Goal: Information Seeking & Learning: Compare options

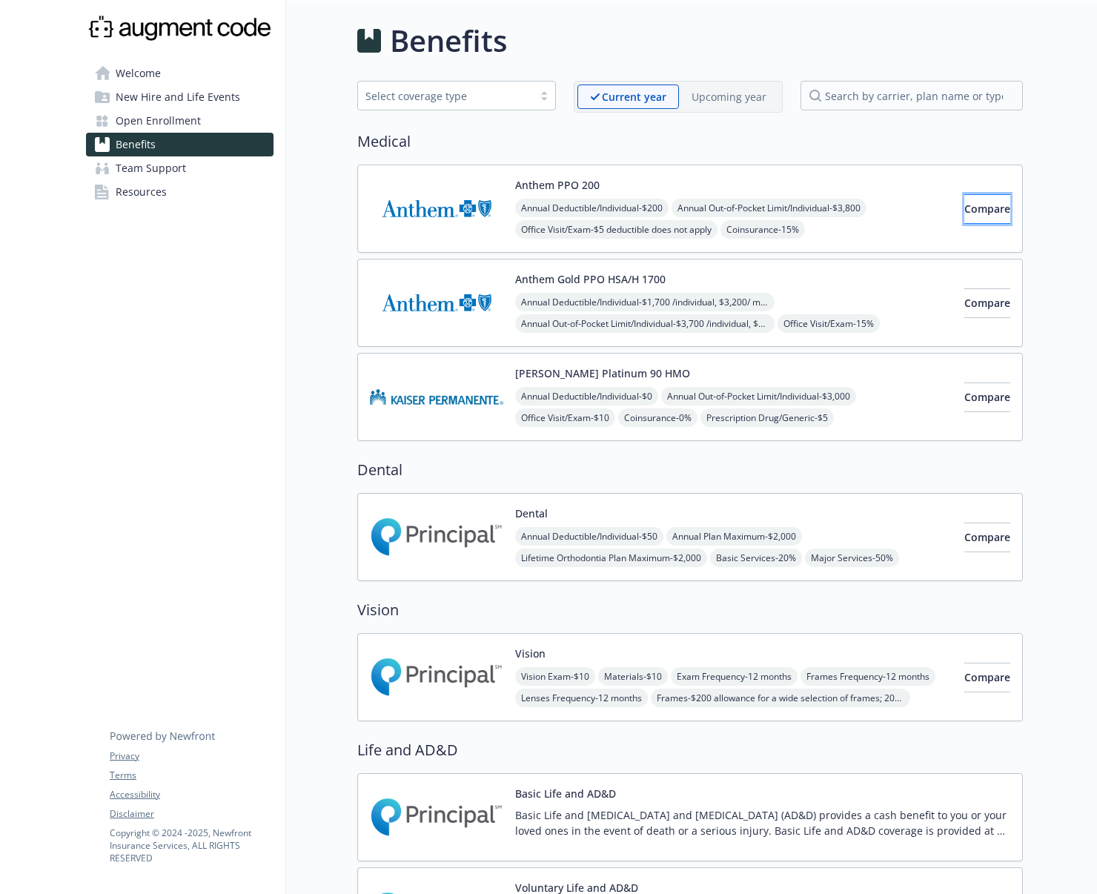
click at [977, 208] on span "Compare" at bounding box center [988, 209] width 46 height 14
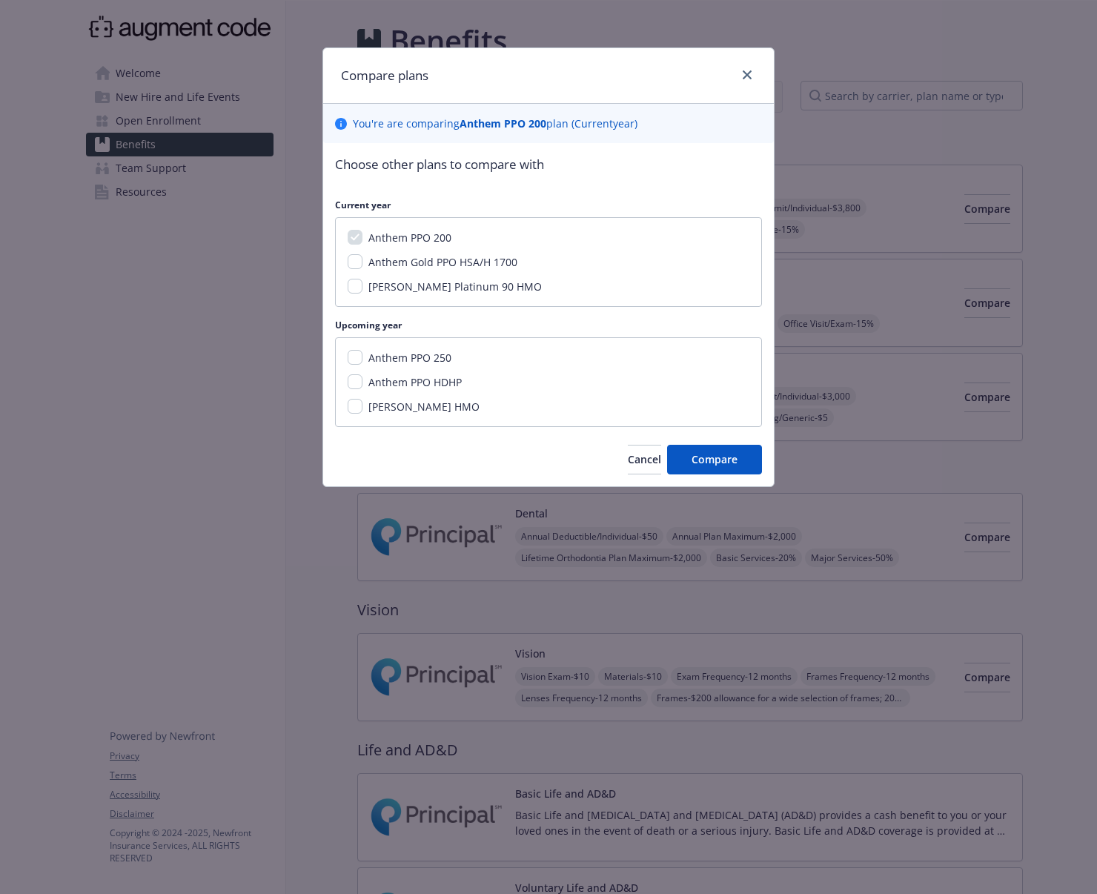
click at [472, 265] on span "Anthem Gold PPO HSA/H 1700" at bounding box center [443, 262] width 149 height 14
click at [363, 265] on input "Anthem Gold PPO HSA/H 1700" at bounding box center [355, 261] width 15 height 15
click at [357, 263] on input "Anthem Gold PPO HSA/H 1700" at bounding box center [355, 261] width 15 height 15
click at [656, 311] on div "Choose other plans to compare with Current year Anthem PPO 200 Anthem Gold PPO …" at bounding box center [548, 291] width 427 height 272
click at [391, 269] on div "Anthem Gold PPO HSA/H 1700" at bounding box center [442, 262] width 158 height 16
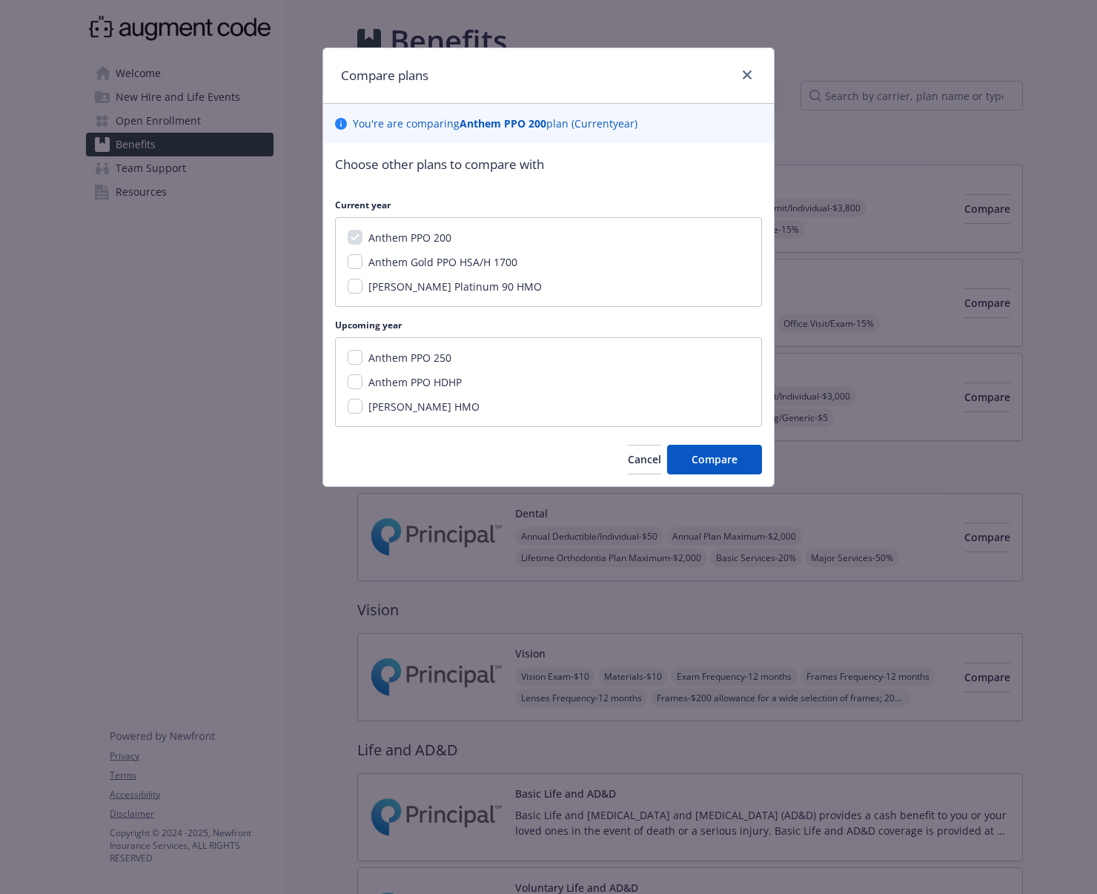
click at [390, 266] on span "Anthem Gold PPO HSA/H 1700" at bounding box center [443, 262] width 149 height 14
click at [363, 266] on input "Anthem Gold PPO HSA/H 1700" at bounding box center [355, 261] width 15 height 15
checkbox input "true"
click at [383, 366] on div "Anthem PPO 250 Anthem PPO HDHP [PERSON_NAME] HMO" at bounding box center [548, 382] width 427 height 90
click at [384, 360] on span "Anthem PPO 250" at bounding box center [410, 358] width 83 height 14
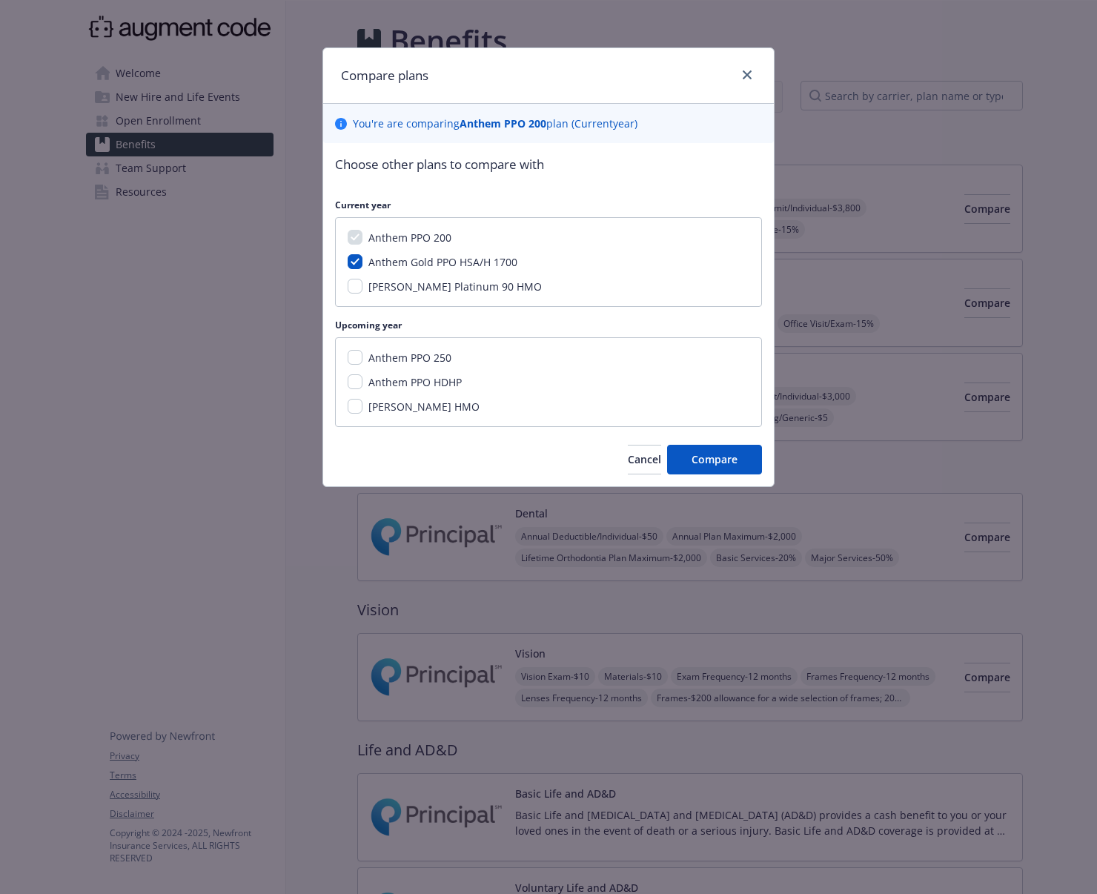
click at [363, 360] on input "Anthem PPO 250" at bounding box center [355, 357] width 15 height 15
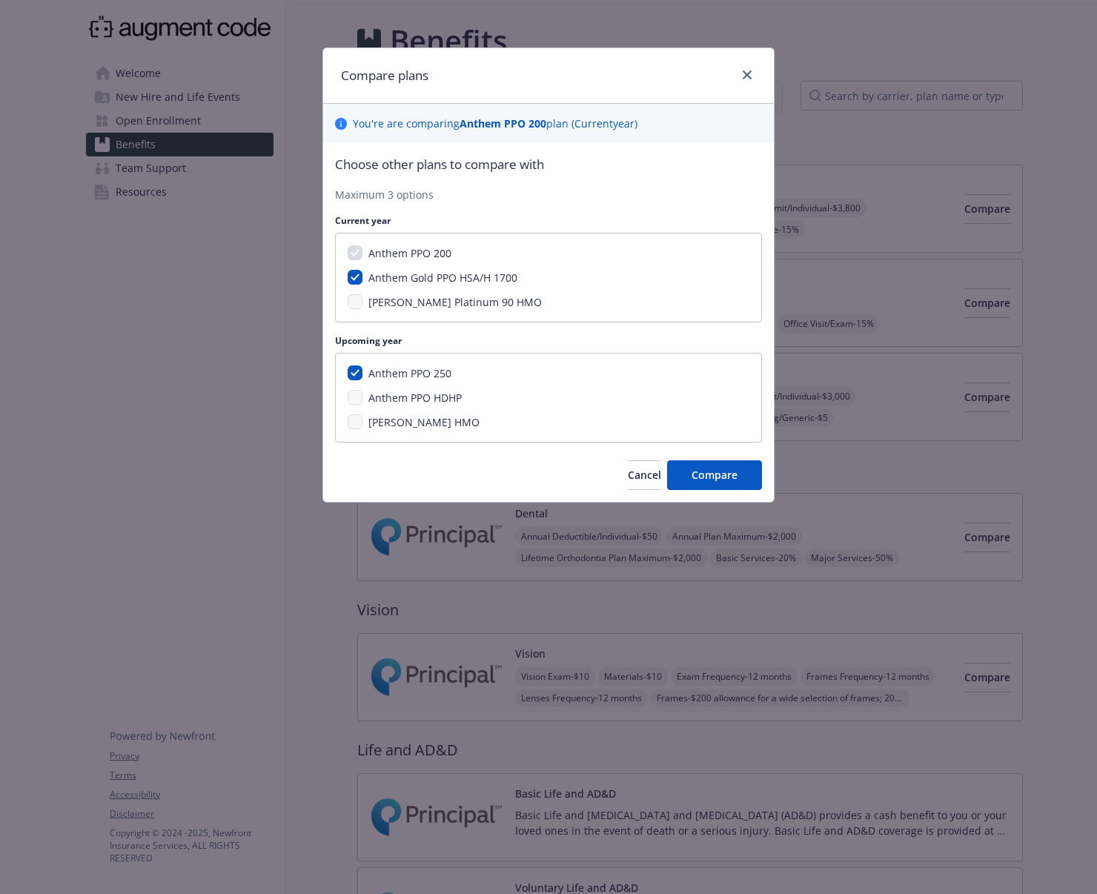
click at [383, 394] on span "Anthem PPO HDHP" at bounding box center [415, 398] width 93 height 14
click at [442, 395] on span "Anthem PPO HDHP" at bounding box center [415, 398] width 93 height 14
click at [378, 400] on span "Anthem PPO HDHP" at bounding box center [415, 398] width 93 height 14
drag, startPoint x: 341, startPoint y: 400, endPoint x: 353, endPoint y: 401, distance: 12.0
click at [342, 400] on div "Anthem PPO 250 Anthem PPO HDHP [PERSON_NAME] HMO" at bounding box center [548, 398] width 427 height 90
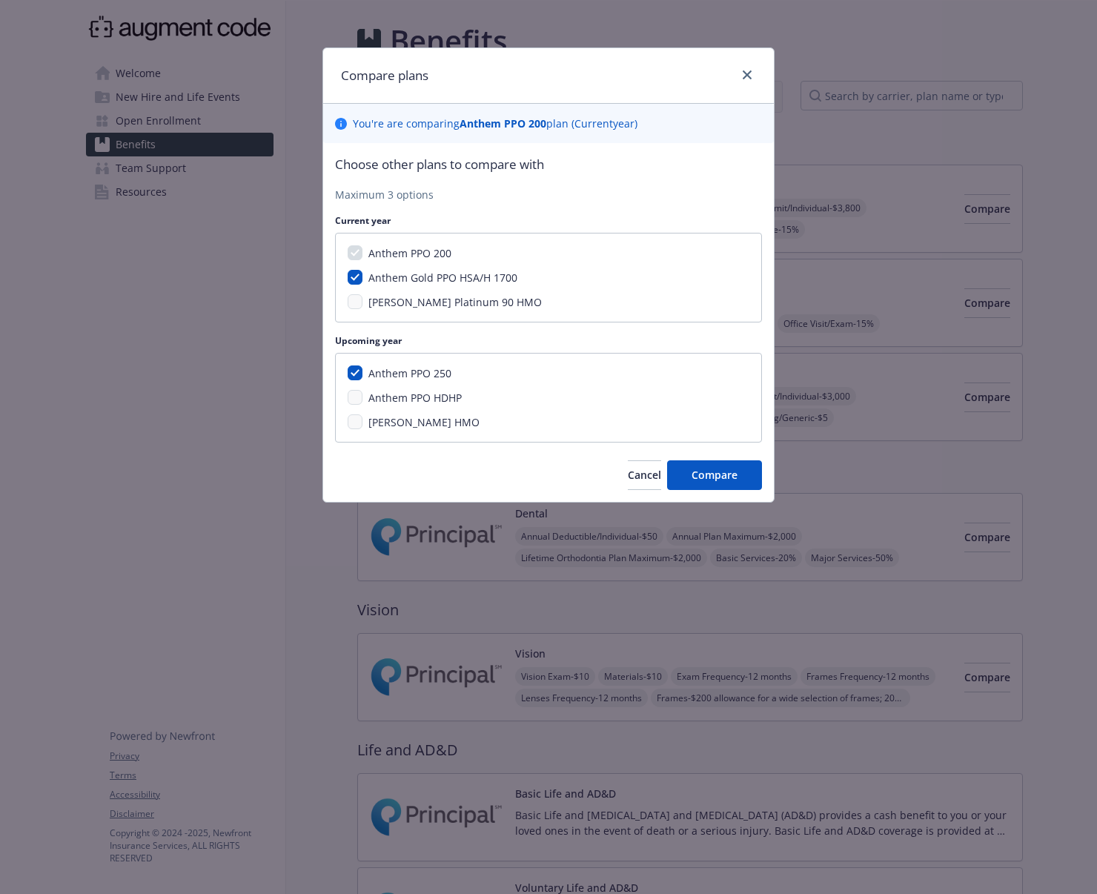
click at [423, 368] on span "Anthem PPO 250" at bounding box center [410, 373] width 83 height 14
click at [363, 368] on input "Anthem PPO 250" at bounding box center [355, 373] width 15 height 15
checkbox input "false"
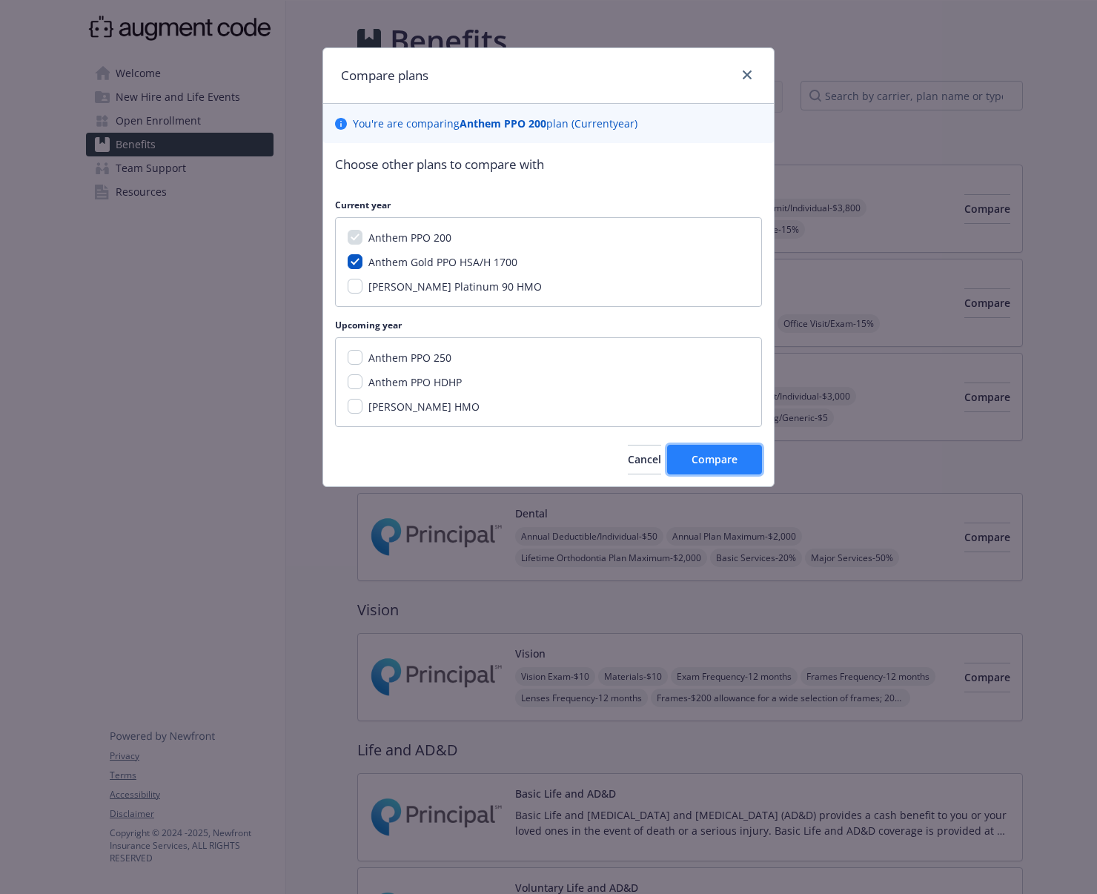
click at [734, 456] on span "Compare" at bounding box center [715, 459] width 46 height 14
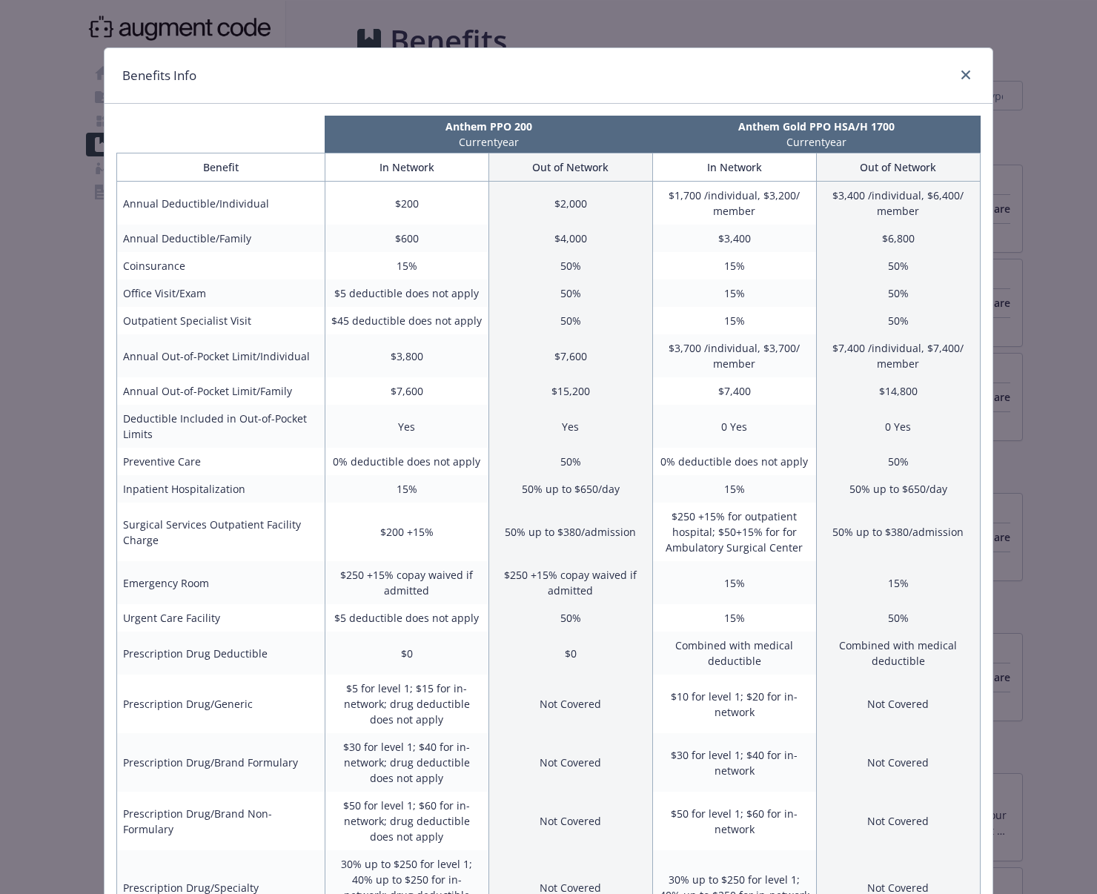
click at [36, 314] on div "Benefits Info Anthem PPO 200 Current year Anthem Gold PPO HSA/H 1700 Current ye…" at bounding box center [548, 447] width 1097 height 894
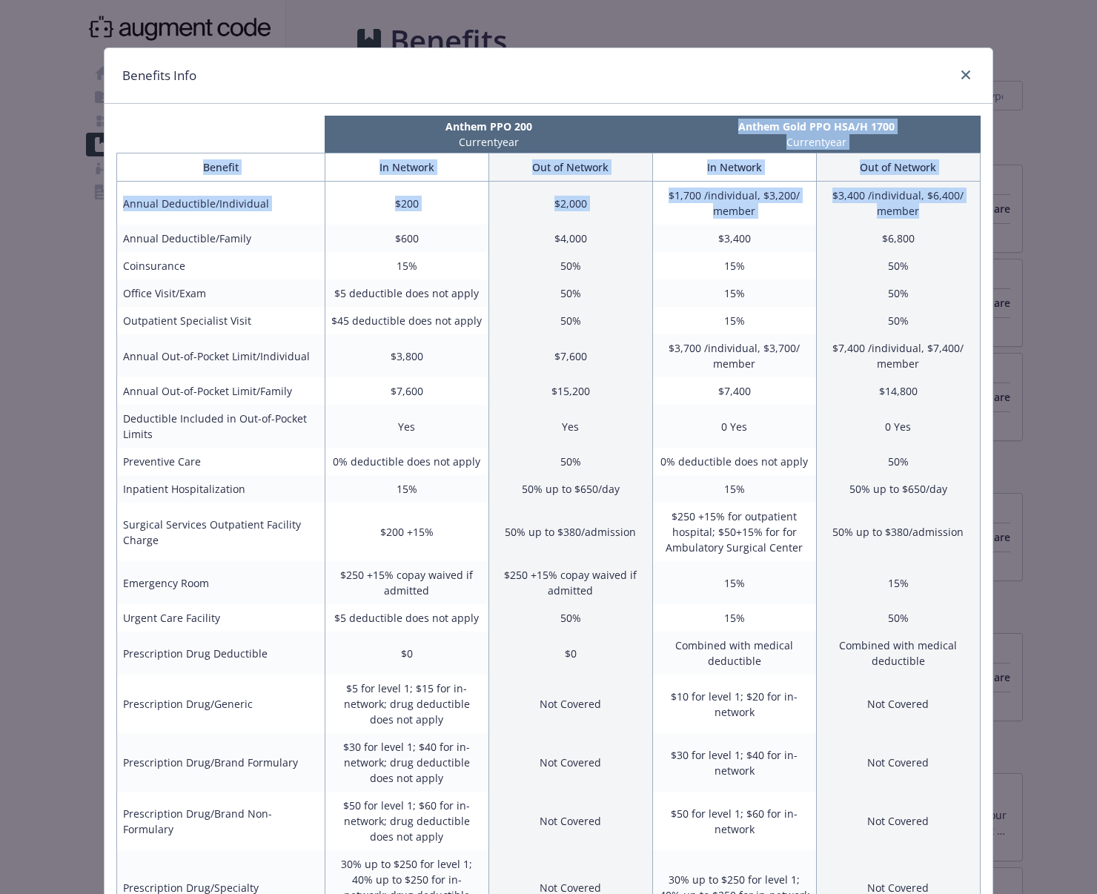
drag, startPoint x: 730, startPoint y: 124, endPoint x: 917, endPoint y: 205, distance: 203.6
click at [917, 205] on div "Anthem PPO 200 Current year Anthem Gold PPO HSA/H 1700 Current year Benefit In …" at bounding box center [549, 628] width 888 height 1049
click at [917, 205] on td "$3,400 /individual, $6,400/ member" at bounding box center [898, 204] width 164 height 44
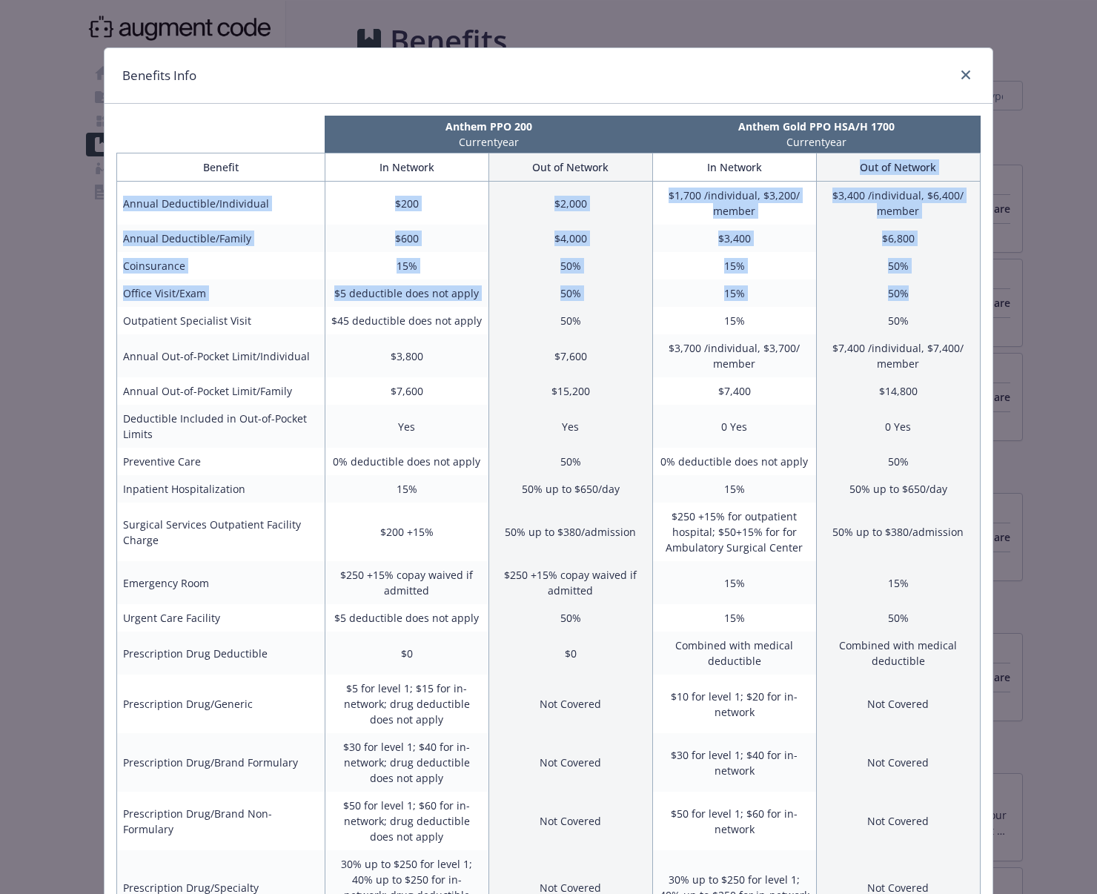
drag, startPoint x: 843, startPoint y: 171, endPoint x: 929, endPoint y: 296, distance: 152.0
click at [929, 296] on table "Benefit In Network Out of Network In Network Out of Network Annual Deductible/I…" at bounding box center [548, 647] width 865 height 988
click at [876, 155] on th "Out of Network" at bounding box center [898, 167] width 164 height 28
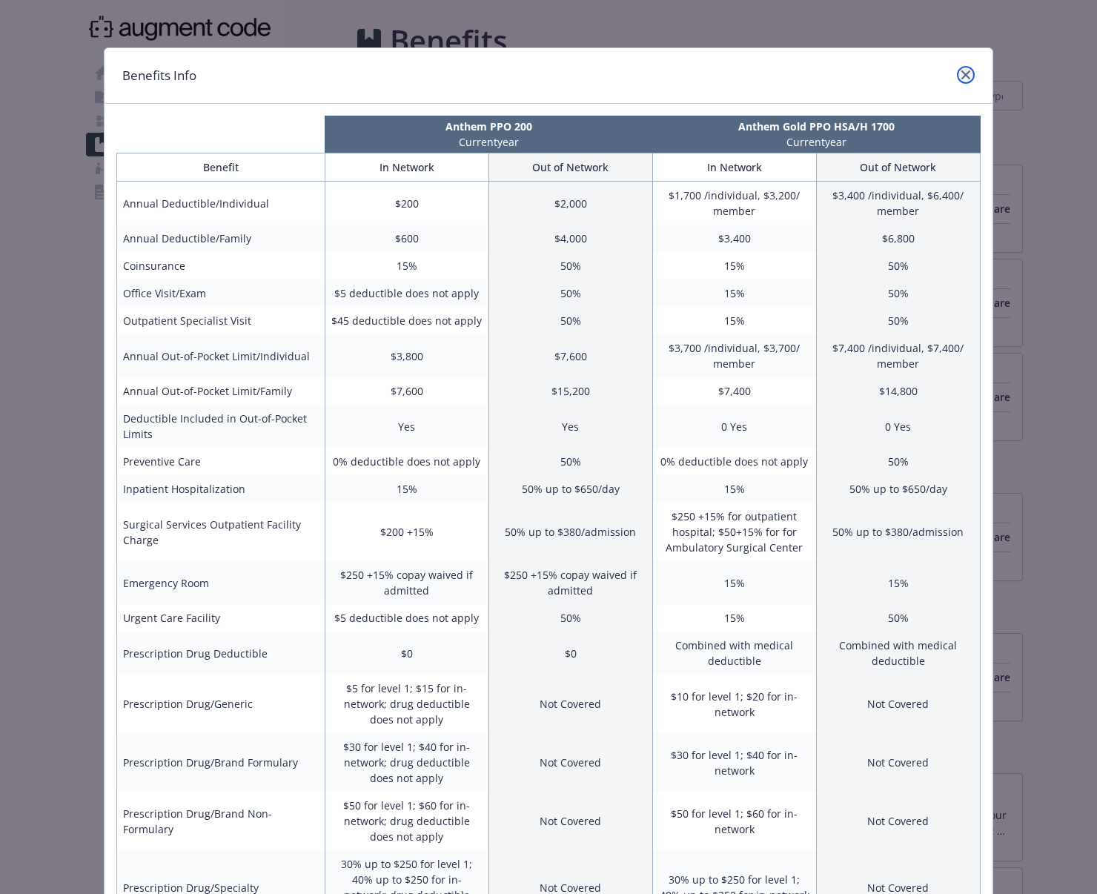
click at [962, 75] on icon "close" at bounding box center [966, 74] width 9 height 9
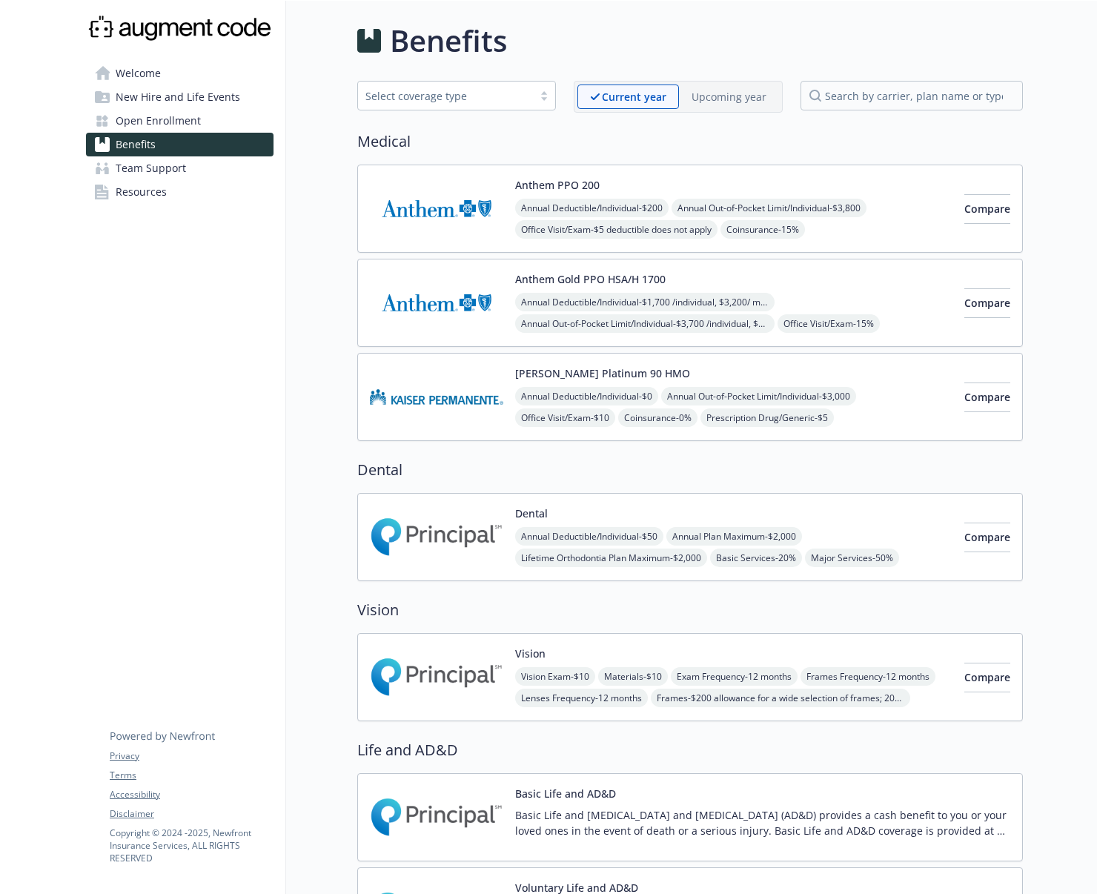
click at [427, 308] on img at bounding box center [436, 302] width 133 height 63
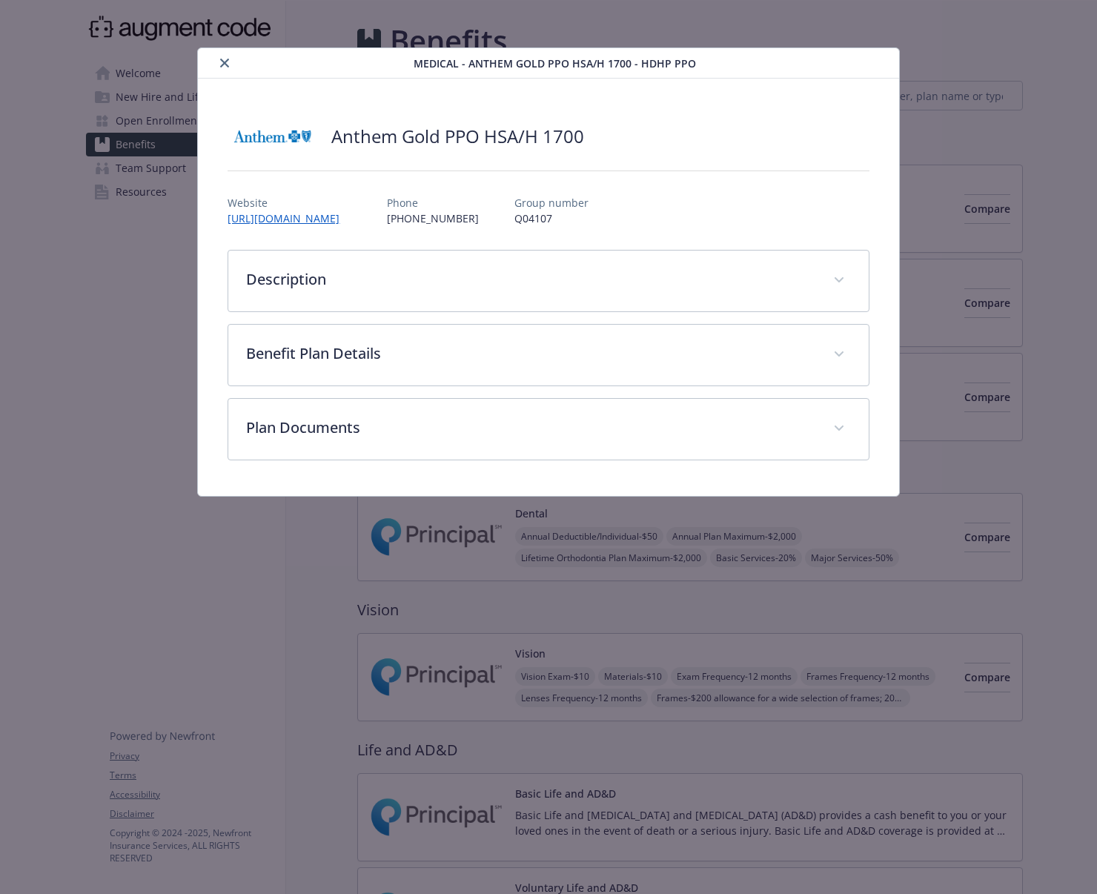
click at [221, 64] on icon "close" at bounding box center [224, 63] width 9 height 9
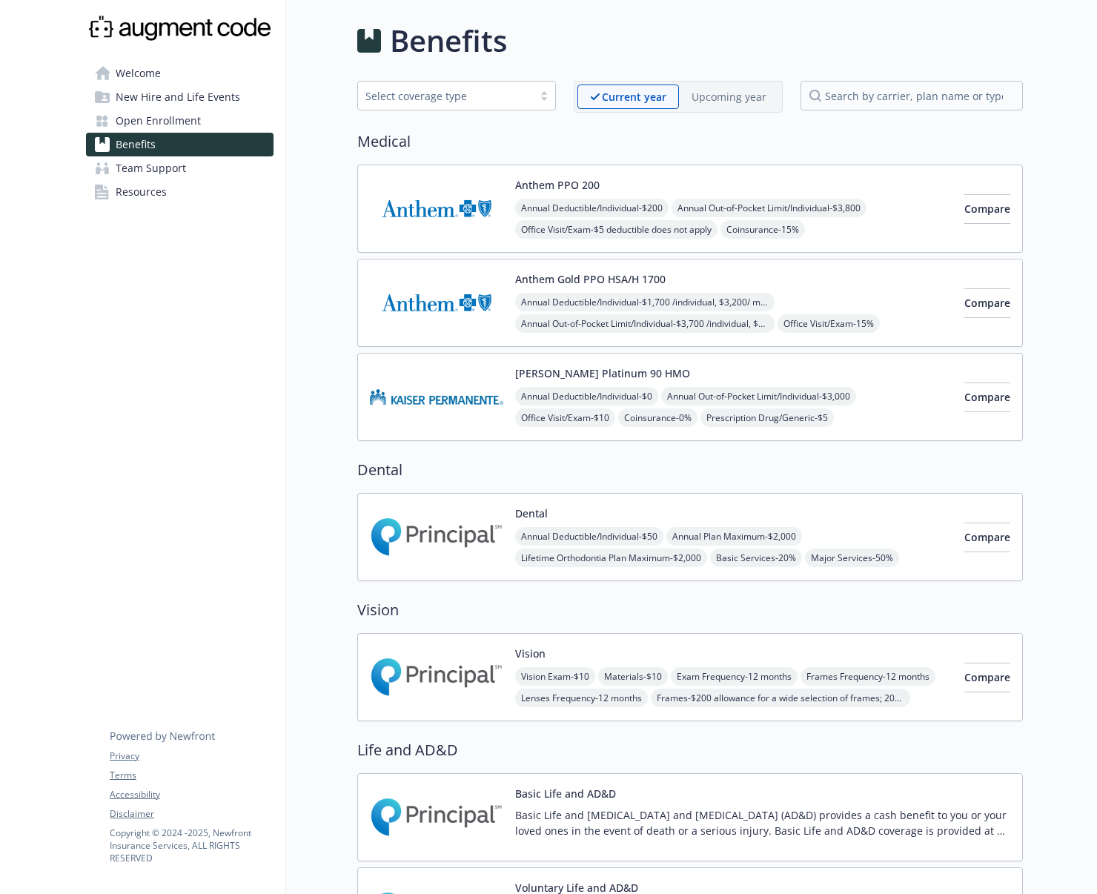
click at [138, 74] on span "Welcome" at bounding box center [138, 74] width 45 height 24
